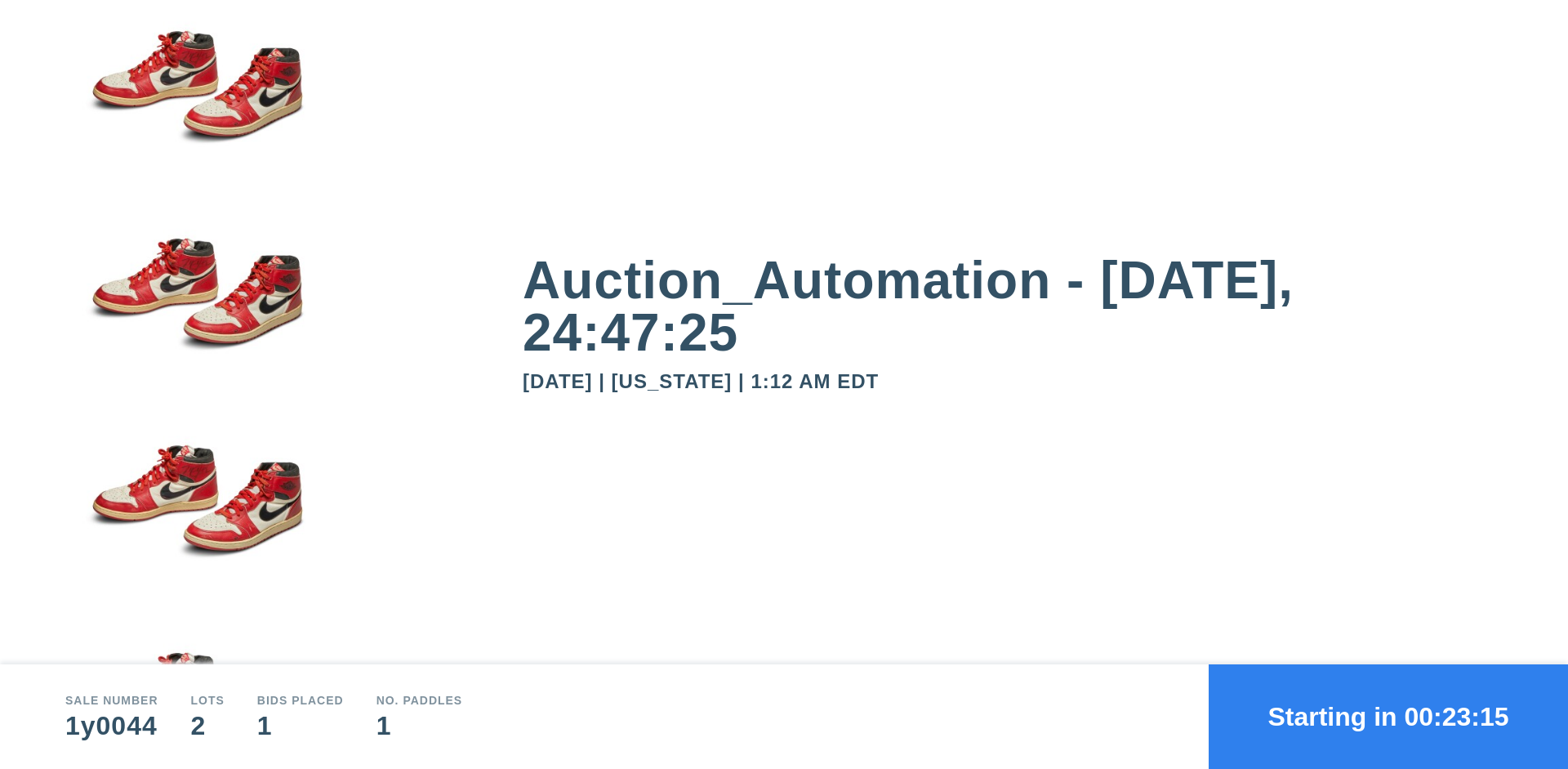
click at [1388, 716] on button "Starting in 00:23:15" at bounding box center [1388, 716] width 359 height 104
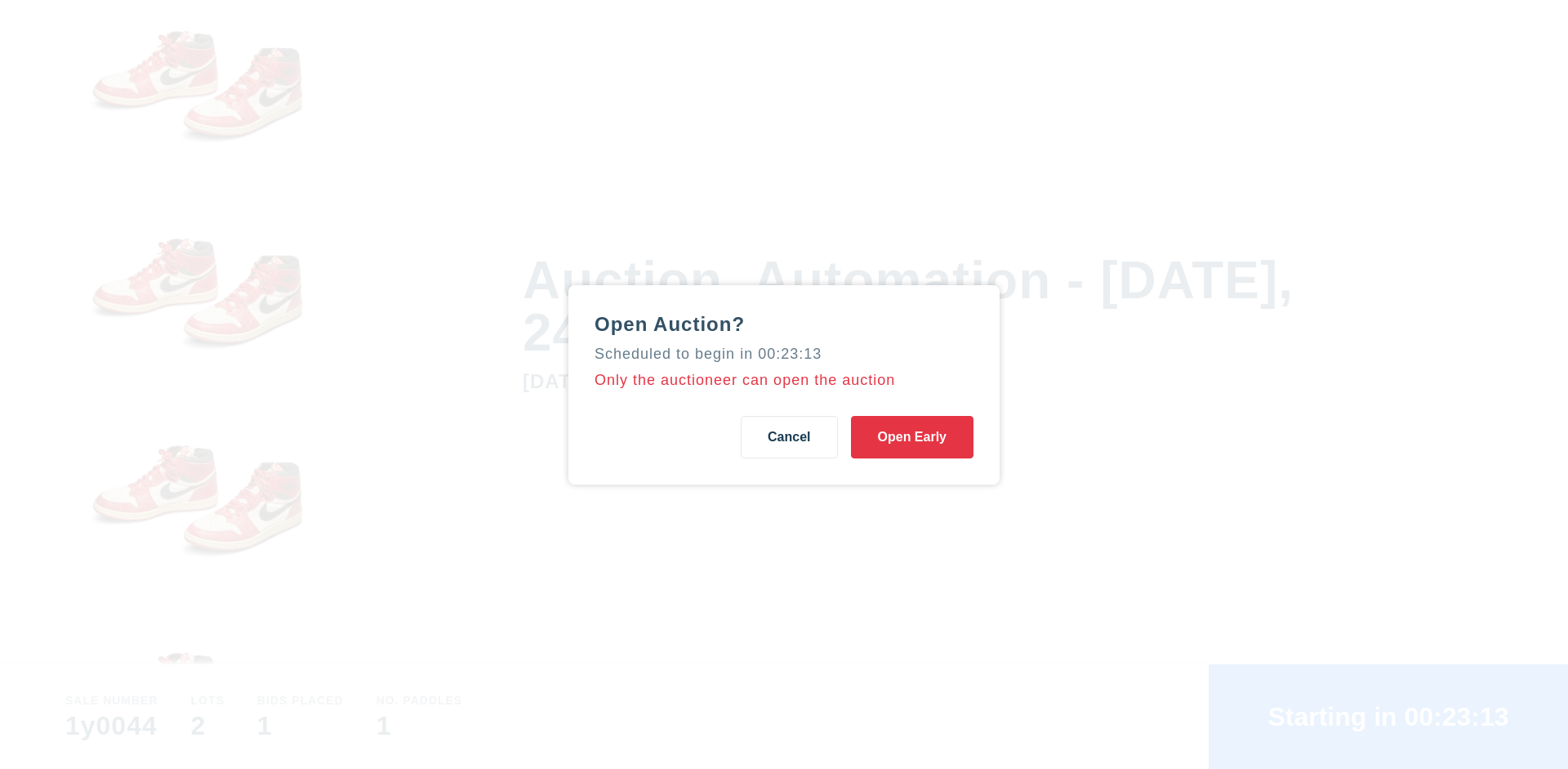
click at [912, 437] on button "Open Early" at bounding box center [912, 437] width 122 height 43
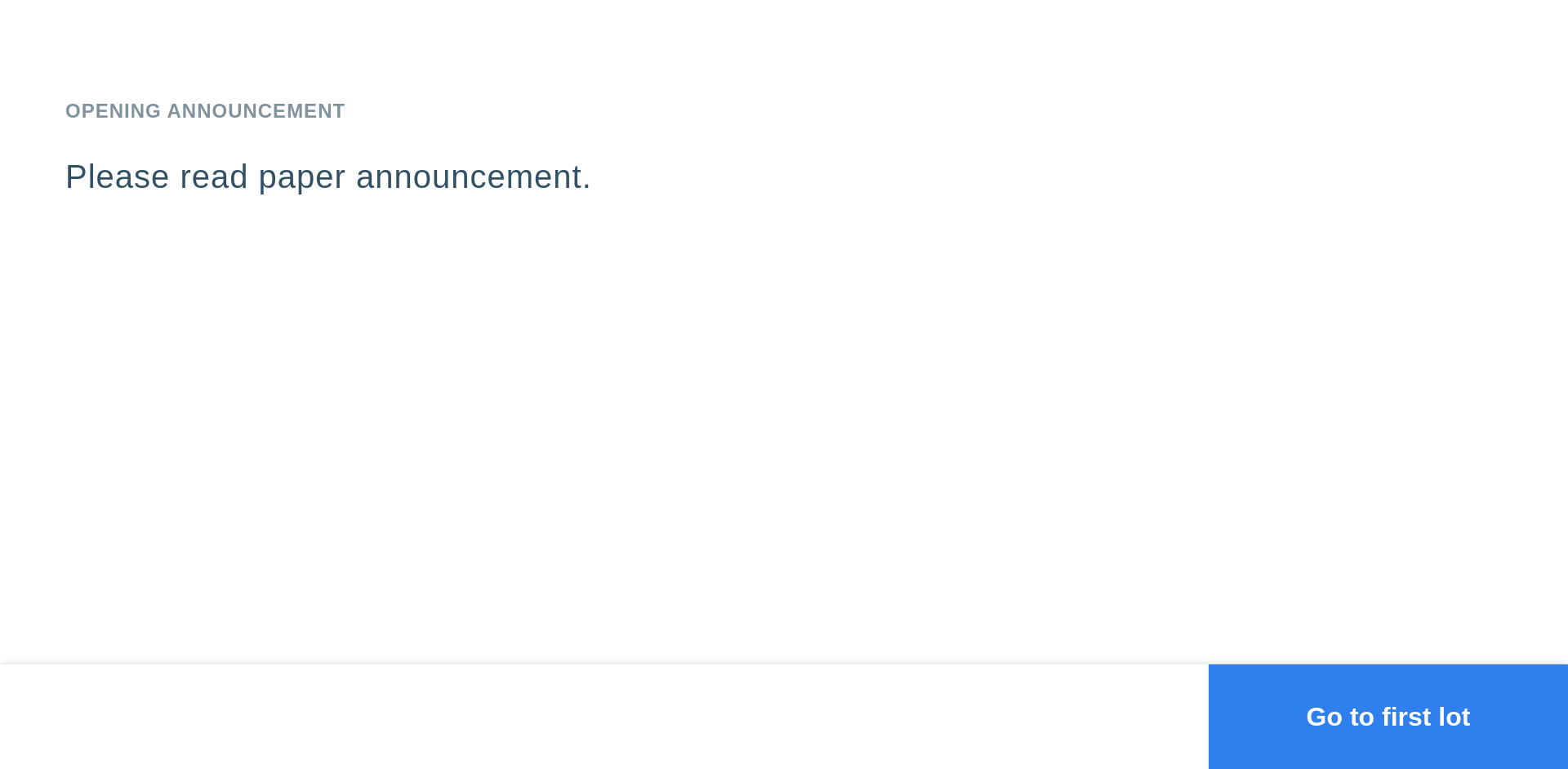
click at [1388, 716] on button "Go to first lot" at bounding box center [1388, 716] width 359 height 104
